Goal: Check status: Check status

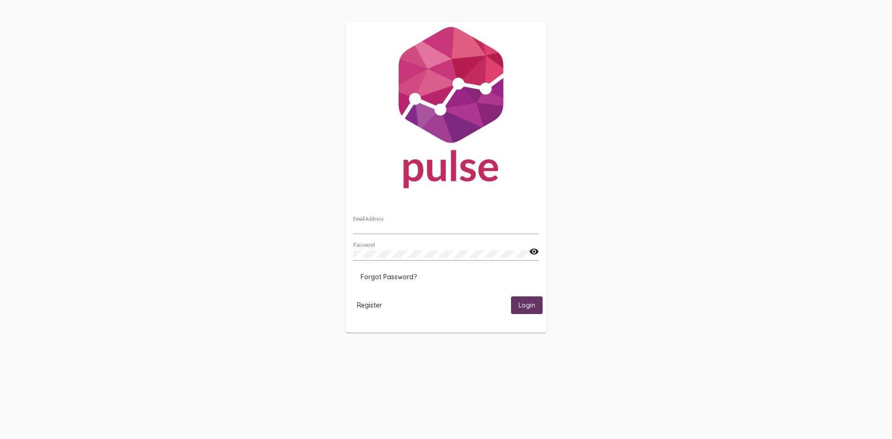
type input "[EMAIL_ADDRESS][DOMAIN_NAME]"
click at [524, 304] on span "Login" at bounding box center [527, 306] width 17 height 8
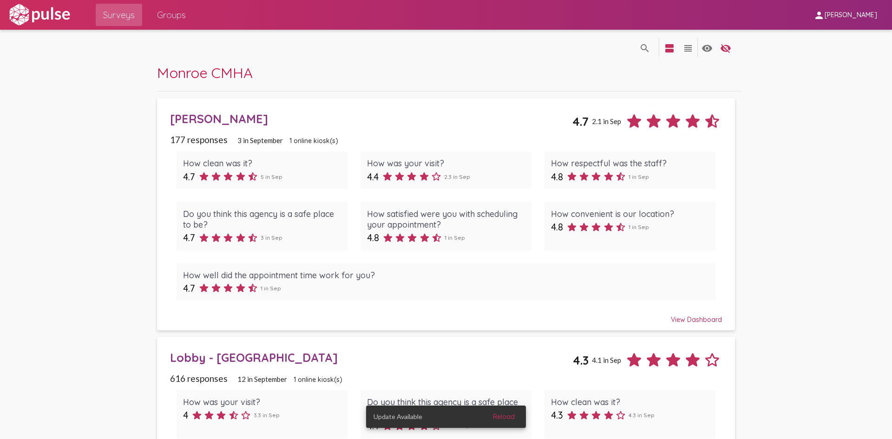
click at [180, 120] on div "[PERSON_NAME]" at bounding box center [371, 119] width 403 height 14
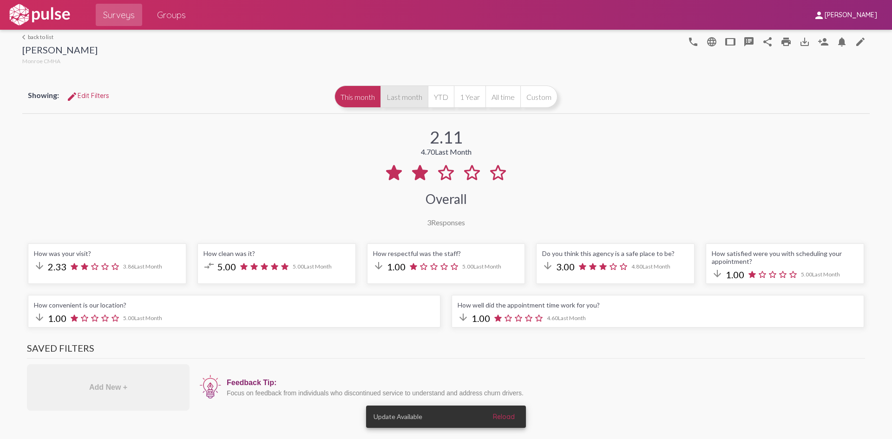
click at [394, 98] on button "Last month" at bounding box center [404, 97] width 47 height 22
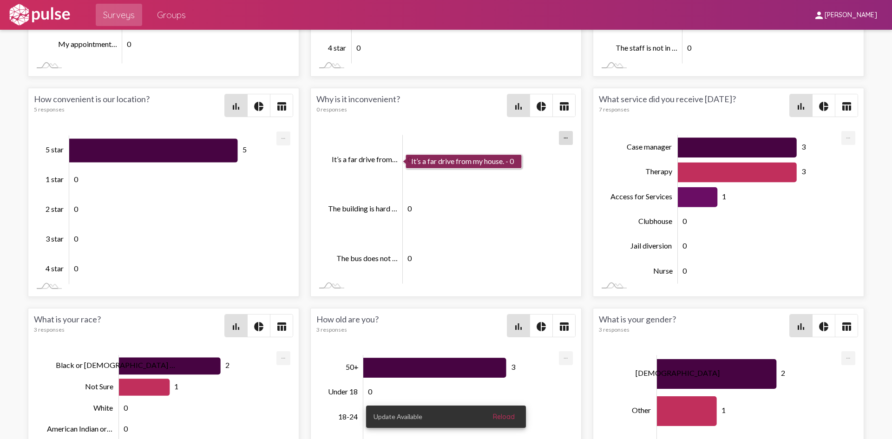
scroll to position [0, 0]
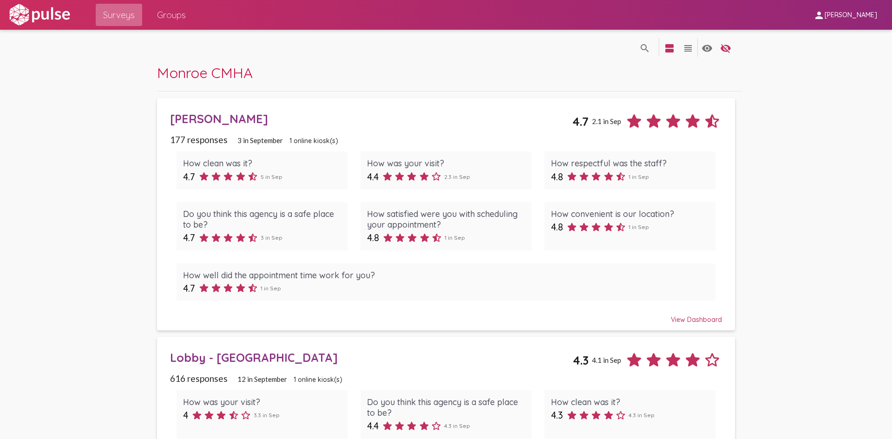
click at [113, 20] on span "Surveys" at bounding box center [119, 15] width 32 height 17
click at [169, 17] on span "Groups" at bounding box center [171, 15] width 29 height 17
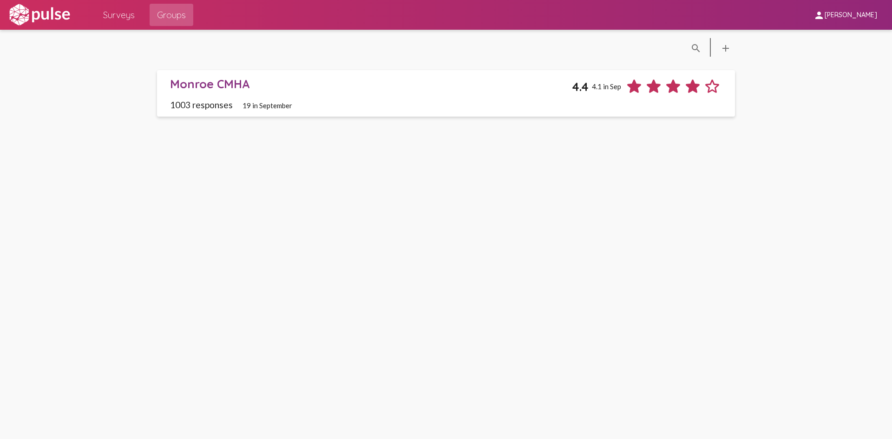
click at [119, 18] on span "Surveys" at bounding box center [119, 15] width 32 height 17
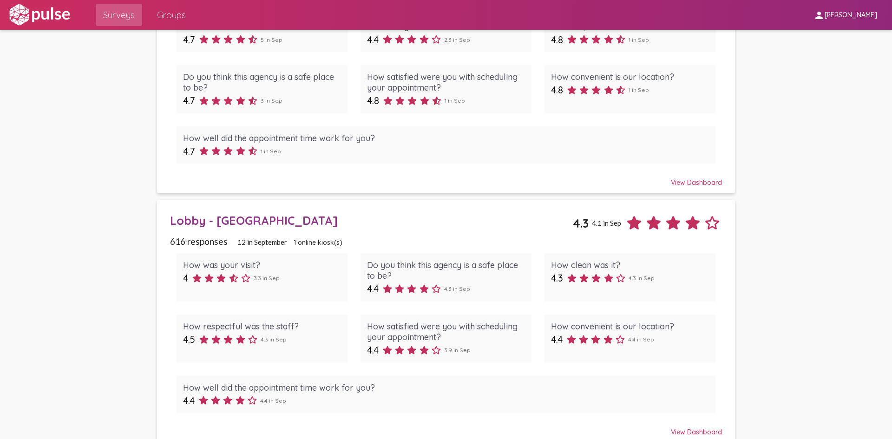
scroll to position [139, 0]
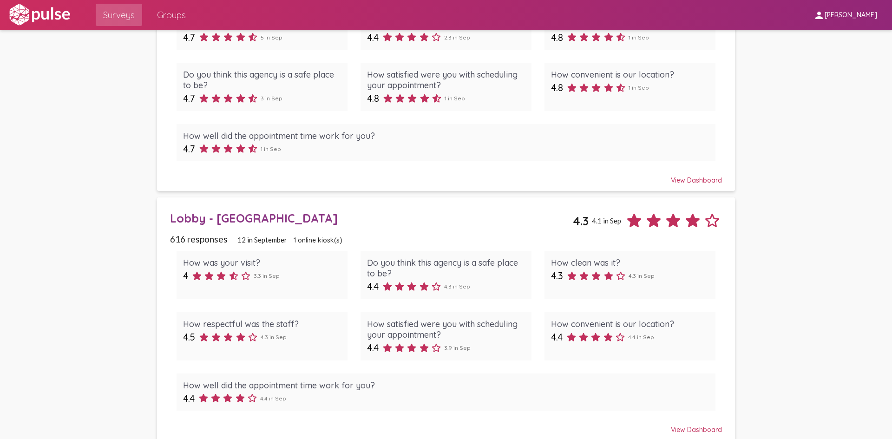
click at [181, 215] on div "Lobby - [GEOGRAPHIC_DATA]" at bounding box center [371, 218] width 403 height 14
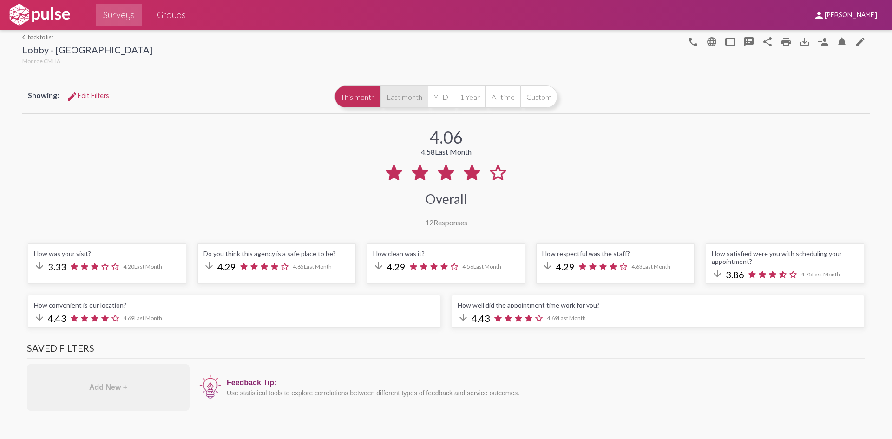
click at [396, 99] on button "Last month" at bounding box center [404, 97] width 47 height 22
click at [32, 35] on link "arrow_back_ios back to list" at bounding box center [87, 36] width 130 height 7
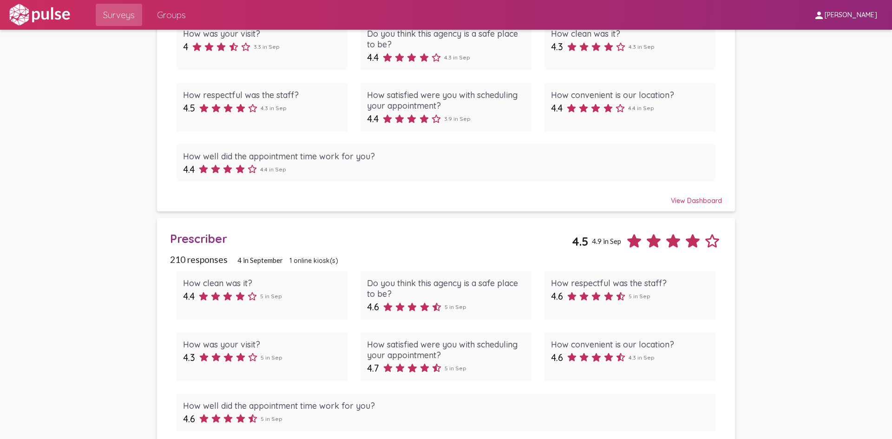
scroll to position [398, 0]
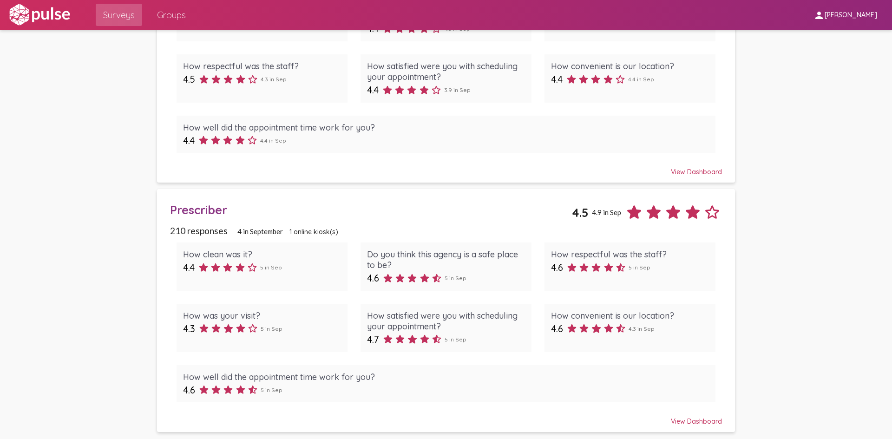
click at [192, 209] on div "Prescriber" at bounding box center [371, 210] width 402 height 14
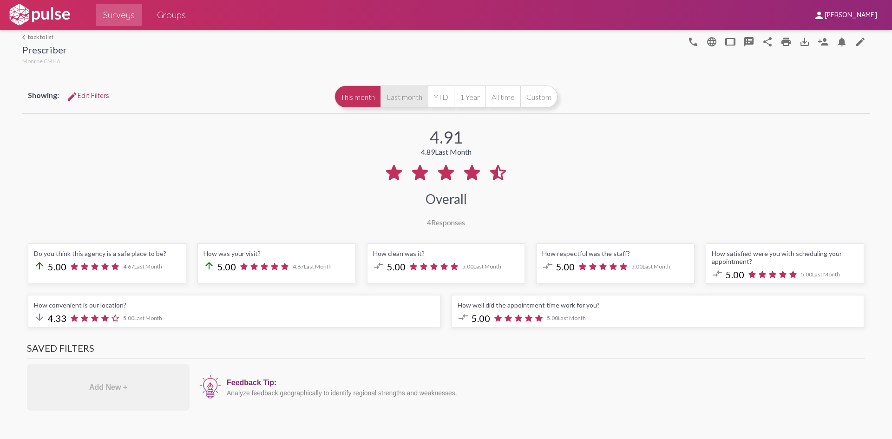
click at [403, 99] on button "Last month" at bounding box center [404, 97] width 47 height 22
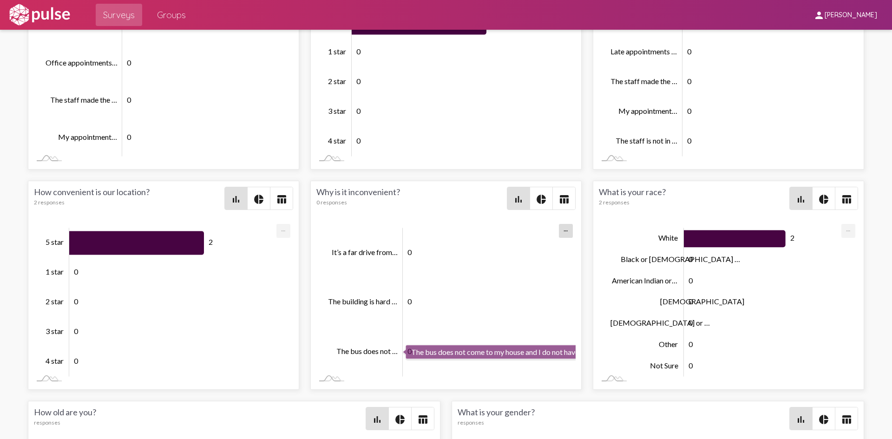
scroll to position [2045, 0]
